Goal: Task Accomplishment & Management: Manage account settings

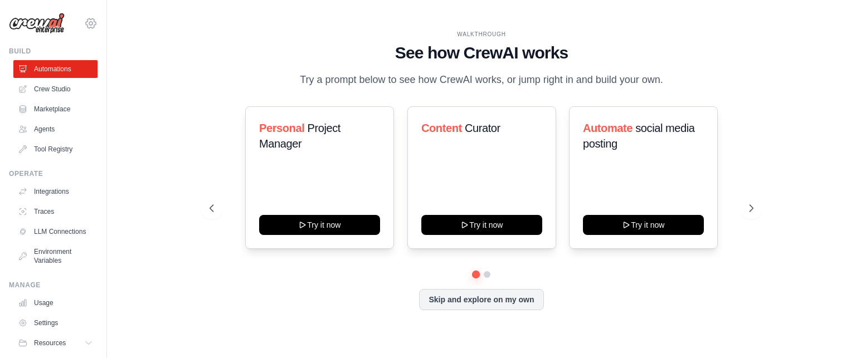
click at [84, 27] on icon at bounding box center [90, 23] width 13 height 13
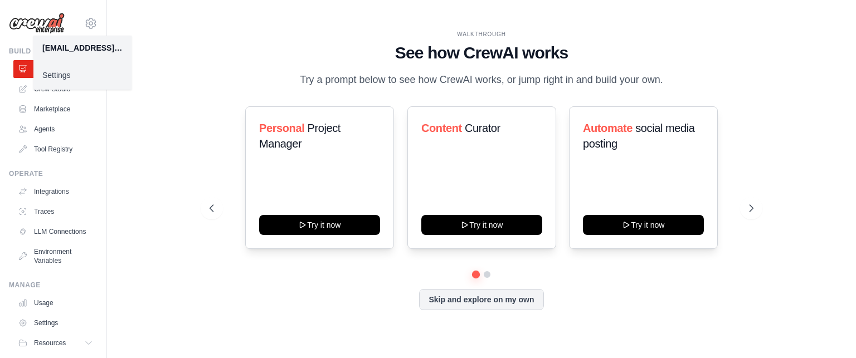
click at [74, 72] on link "Settings" at bounding box center [82, 75] width 98 height 20
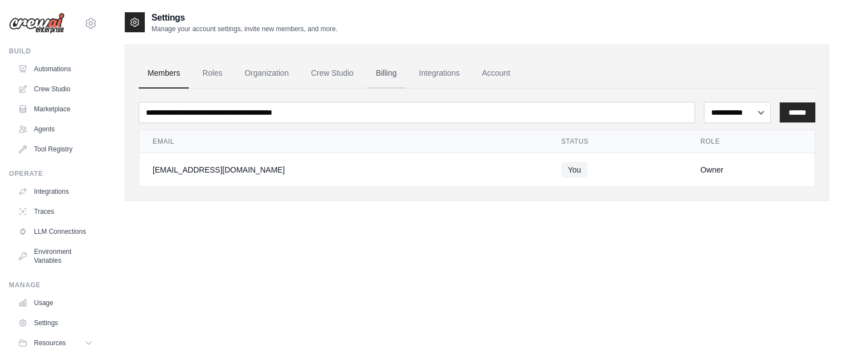
click at [389, 73] on link "Billing" at bounding box center [386, 73] width 38 height 30
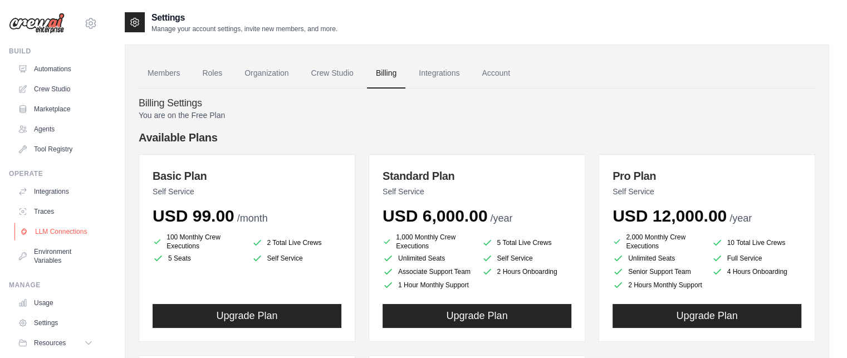
scroll to position [41, 0]
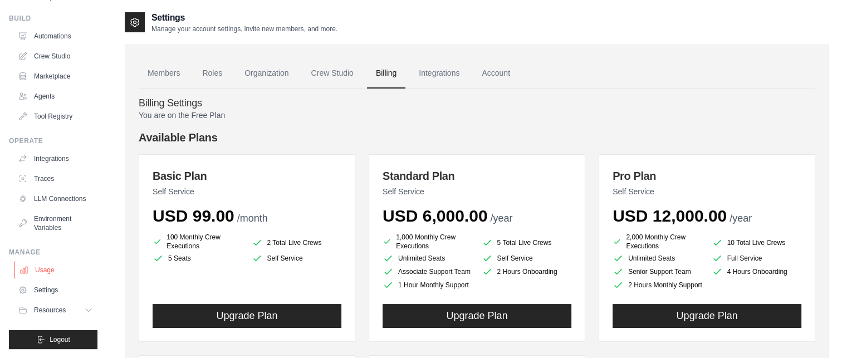
click at [49, 271] on link "Usage" at bounding box center [56, 270] width 84 height 18
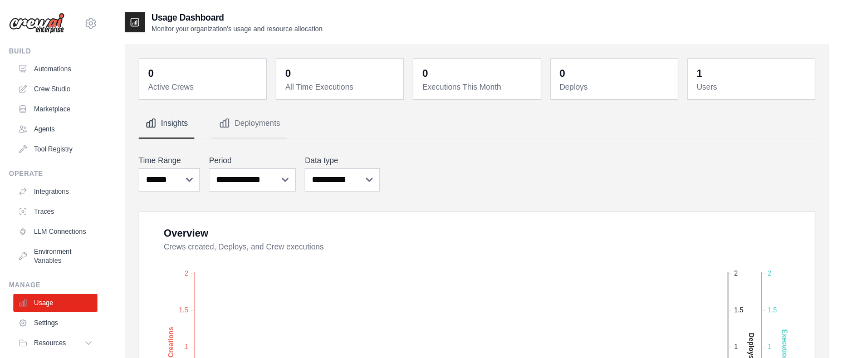
click at [97, 19] on div "saranyajaya95@gmail.com Settings Build Automations Crew Studio Marketplace" at bounding box center [53, 179] width 107 height 358
click at [84, 20] on icon at bounding box center [90, 23] width 13 height 13
click at [86, 75] on link "Settings" at bounding box center [82, 75] width 98 height 20
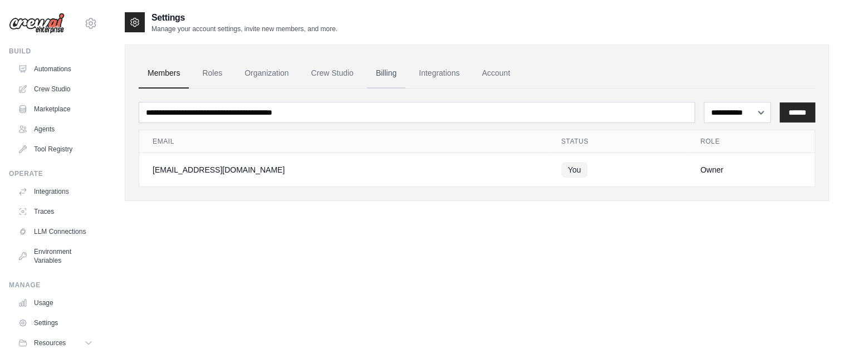
click at [388, 69] on link "Billing" at bounding box center [386, 73] width 38 height 30
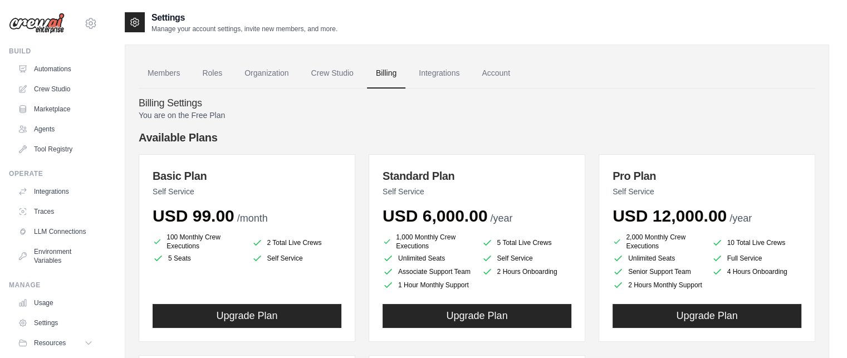
click at [216, 135] on h4 "Available Plans" at bounding box center [477, 138] width 677 height 16
click at [325, 71] on link "Crew Studio" at bounding box center [333, 73] width 60 height 30
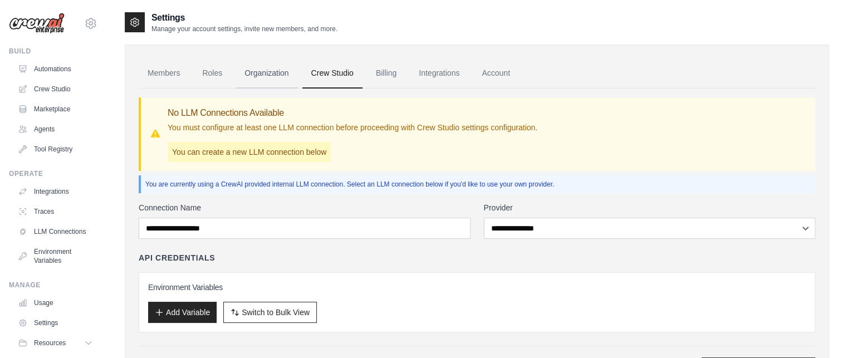
click at [282, 74] on link "Organization" at bounding box center [267, 73] width 62 height 30
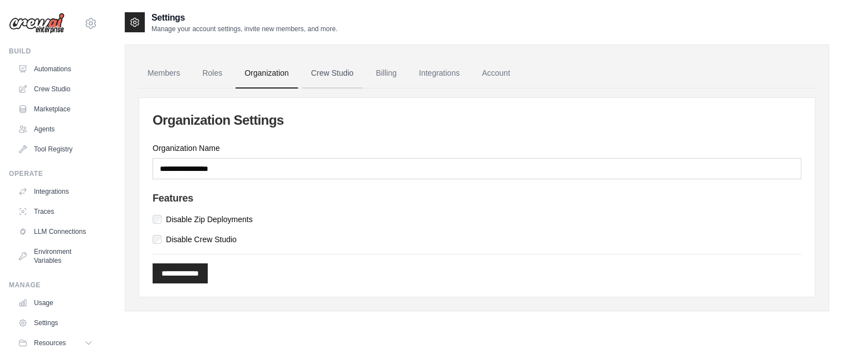
click at [312, 75] on link "Crew Studio" at bounding box center [333, 73] width 60 height 30
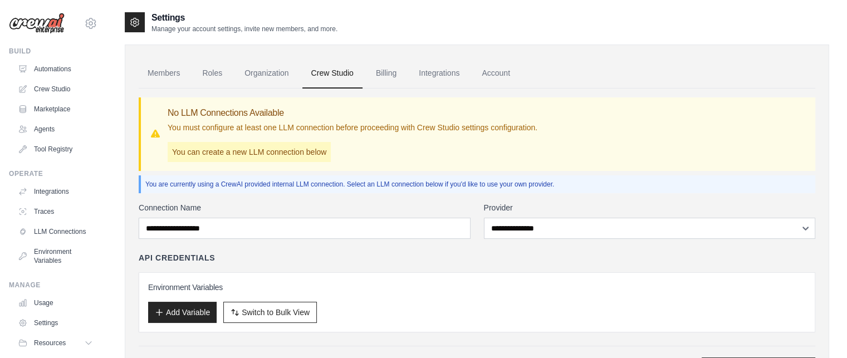
click at [381, 75] on link "Billing" at bounding box center [386, 73] width 38 height 30
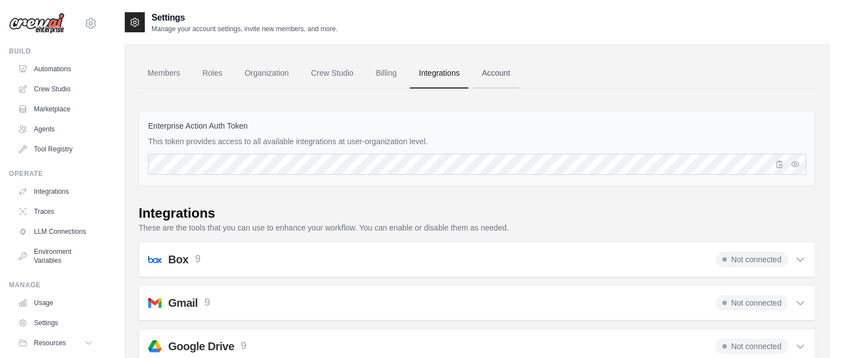
click at [497, 68] on link "Account" at bounding box center [496, 73] width 46 height 30
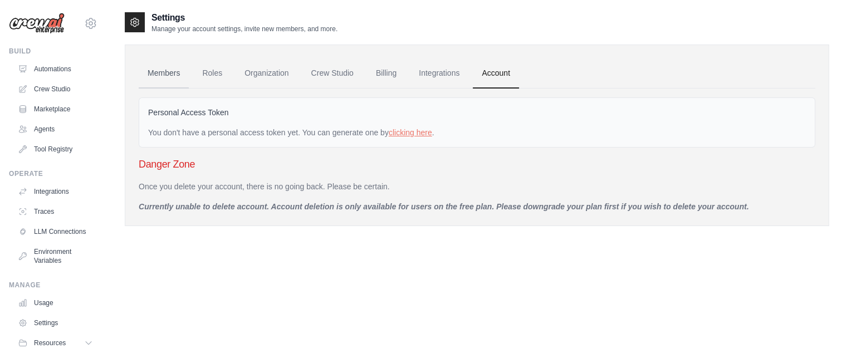
click at [154, 75] on link "Members" at bounding box center [164, 73] width 50 height 30
